Goal: Check status

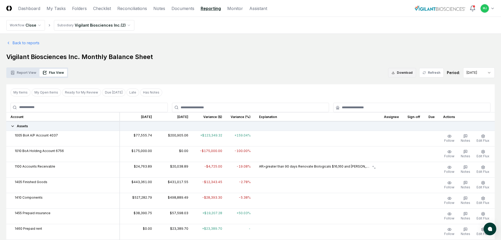
click at [398, 70] on button "Download" at bounding box center [402, 72] width 28 height 9
click at [23, 41] on link "Back to reports" at bounding box center [22, 43] width 33 height 6
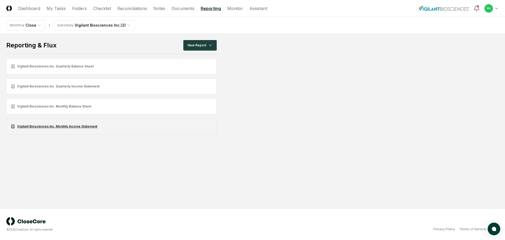
click at [54, 123] on link "Vigilant Biosciences Inc. Monthly Income Statement" at bounding box center [111, 126] width 210 height 16
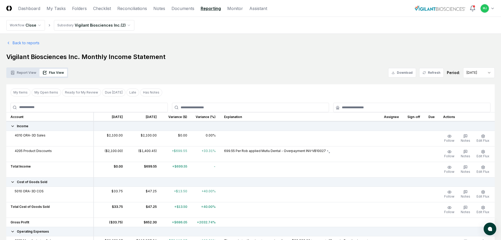
click at [61, 73] on button "Flux View" at bounding box center [53, 73] width 28 height 8
click at [404, 72] on button "Download" at bounding box center [402, 72] width 28 height 9
click at [394, 75] on button "Download" at bounding box center [402, 72] width 28 height 9
click at [28, 9] on link "Dashboard" at bounding box center [29, 8] width 22 height 6
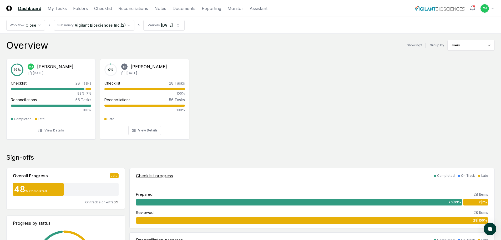
click at [218, 201] on div "26 | 93 %" at bounding box center [299, 202] width 326 height 6
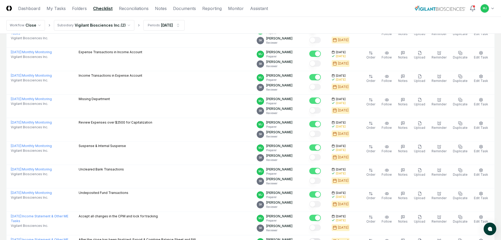
scroll to position [105, 0]
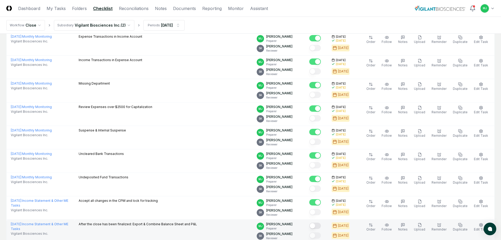
click at [321, 226] on button "Mark complete" at bounding box center [315, 225] width 12 height 6
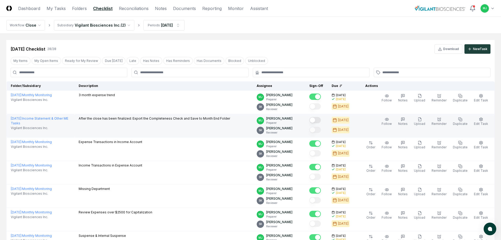
scroll to position [26, 0]
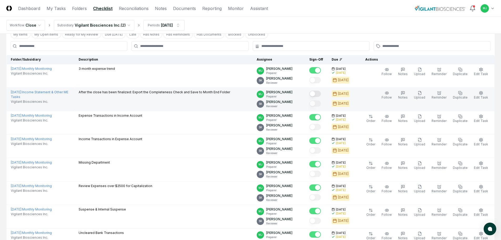
click at [321, 96] on button "Mark complete" at bounding box center [315, 93] width 12 height 6
click at [24, 7] on link "Dashboard" at bounding box center [29, 8] width 22 height 6
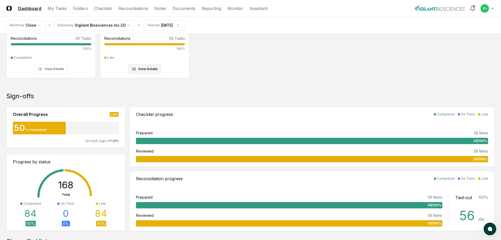
scroll to position [79, 0]
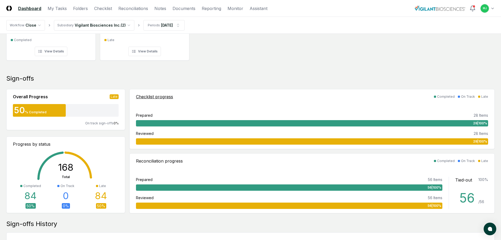
click at [448, 96] on div "Completed" at bounding box center [446, 96] width 18 height 5
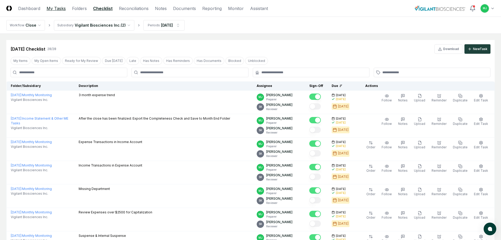
click at [57, 10] on link "My Tasks" at bounding box center [56, 8] width 19 height 6
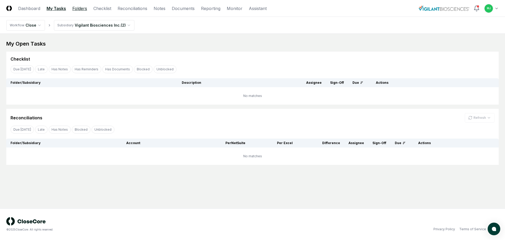
click at [75, 6] on link "Folders" at bounding box center [79, 8] width 15 height 6
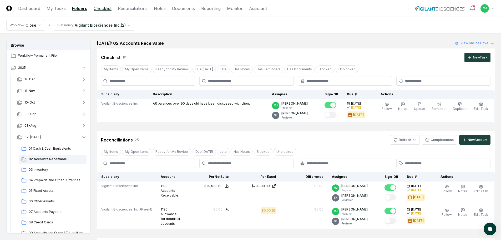
click at [100, 7] on link "Checklist" at bounding box center [103, 8] width 18 height 6
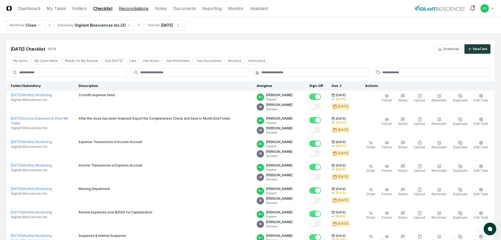
click at [124, 8] on link "Reconciliations" at bounding box center [134, 8] width 30 height 6
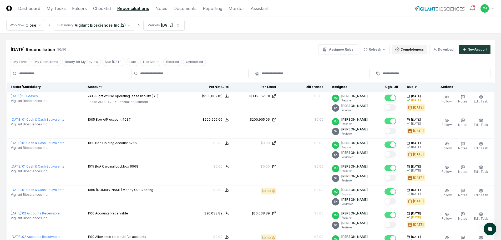
click at [406, 49] on button "Completeness" at bounding box center [409, 49] width 35 height 9
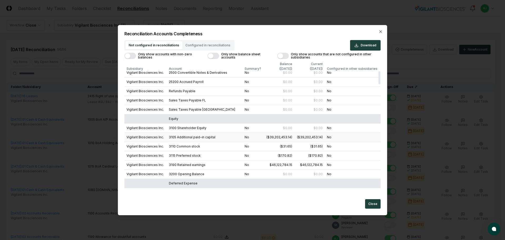
scroll to position [105, 0]
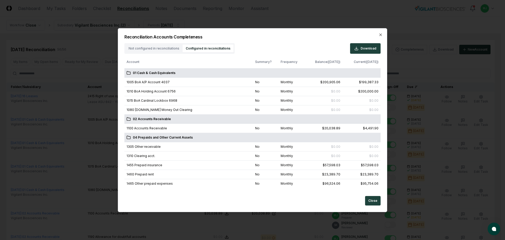
click at [205, 45] on button "Configured in reconciliations" at bounding box center [207, 48] width 51 height 8
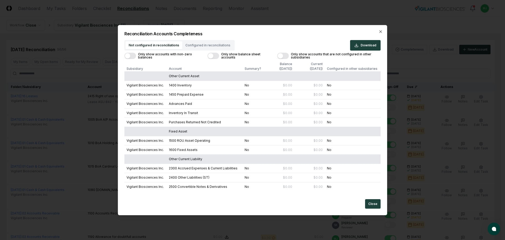
click at [142, 50] on div "Not configured in reconciliations Configured in reconciliations" at bounding box center [179, 45] width 110 height 11
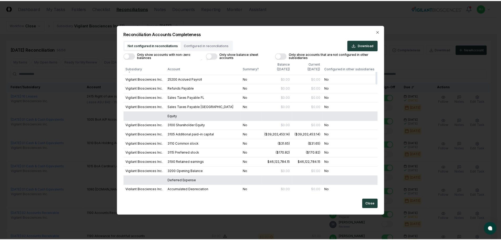
scroll to position [105, 0]
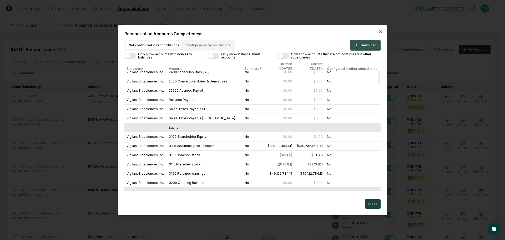
click at [367, 44] on span "Download" at bounding box center [368, 45] width 16 height 5
click at [376, 206] on button "Close" at bounding box center [373, 203] width 16 height 9
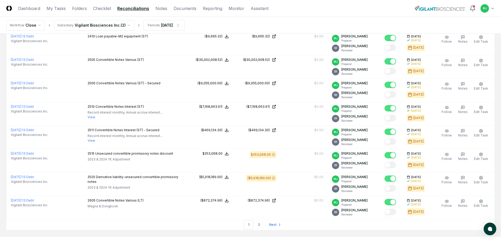
scroll to position [1070, 0]
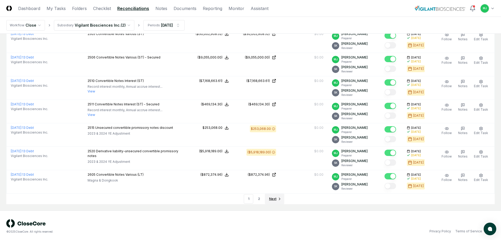
click at [273, 198] on span "Next" at bounding box center [272, 198] width 7 height 5
